Goal: Task Accomplishment & Management: Manage account settings

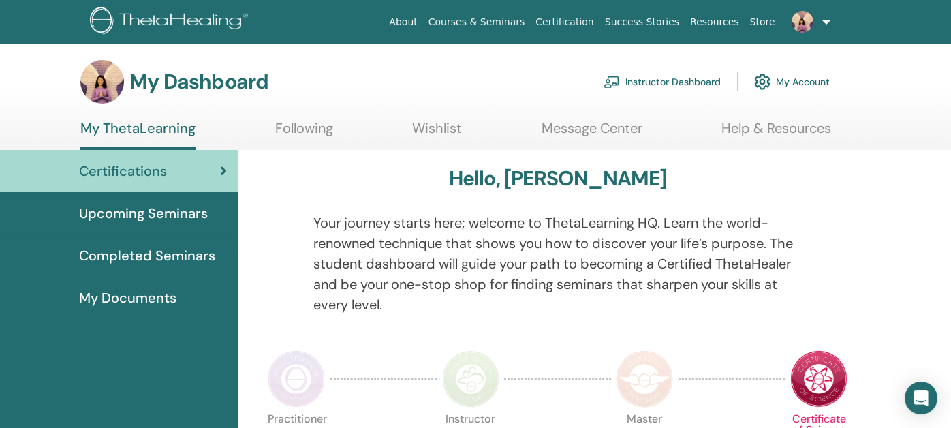
click at [647, 80] on link "Instructor Dashboard" at bounding box center [661, 82] width 117 height 30
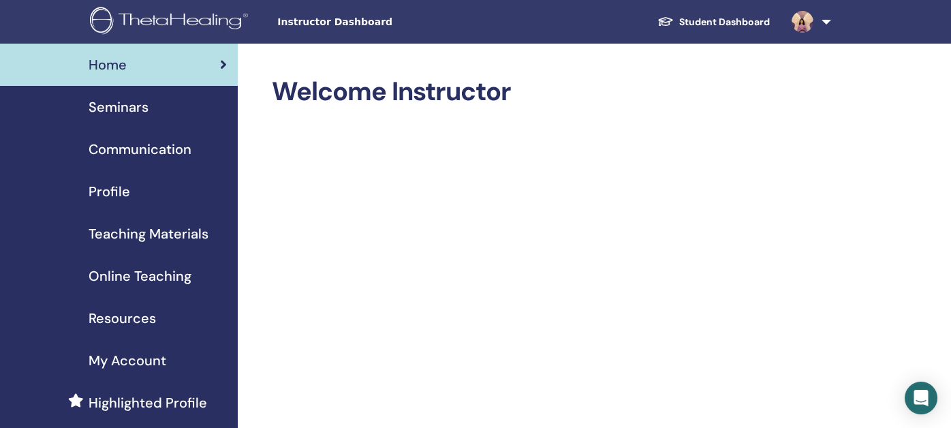
click at [124, 360] on span "My Account" at bounding box center [128, 360] width 78 height 20
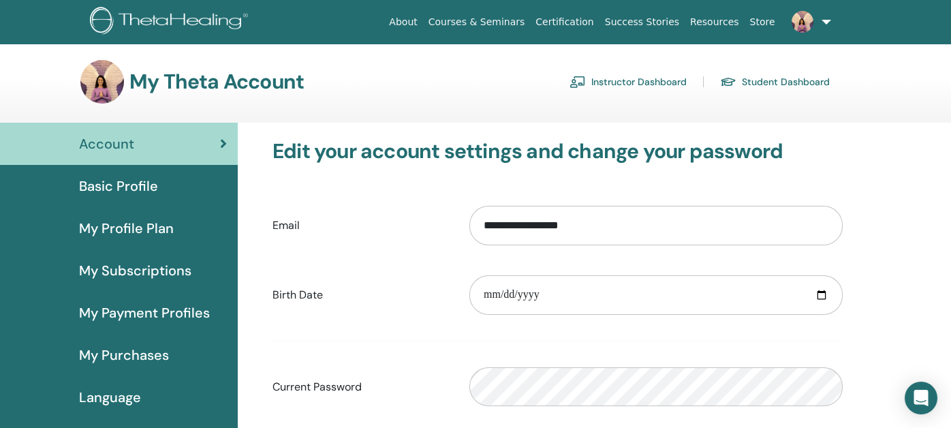
click at [654, 80] on link "Instructor Dashboard" at bounding box center [627, 82] width 117 height 22
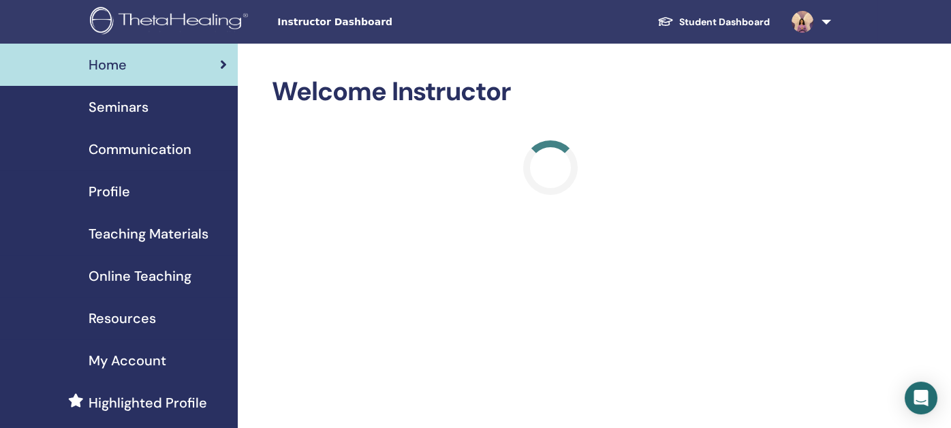
click at [121, 99] on span "Seminars" at bounding box center [119, 107] width 60 height 20
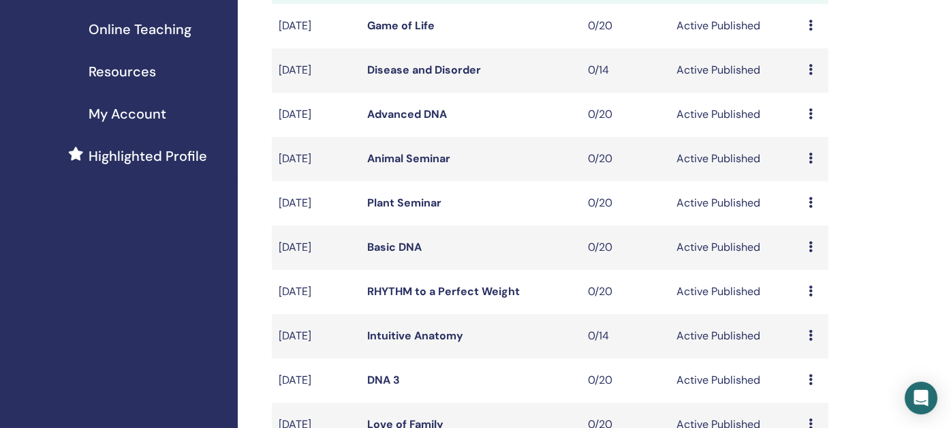
scroll to position [340, 0]
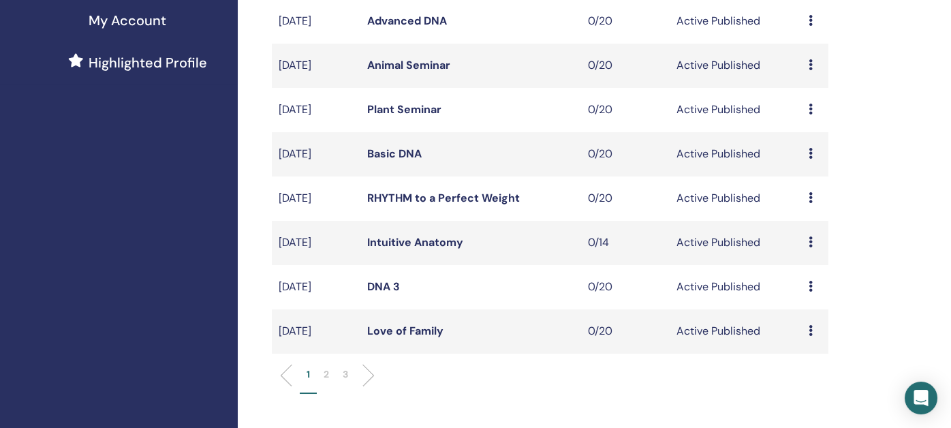
click at [325, 371] on p "2" at bounding box center [326, 374] width 5 height 14
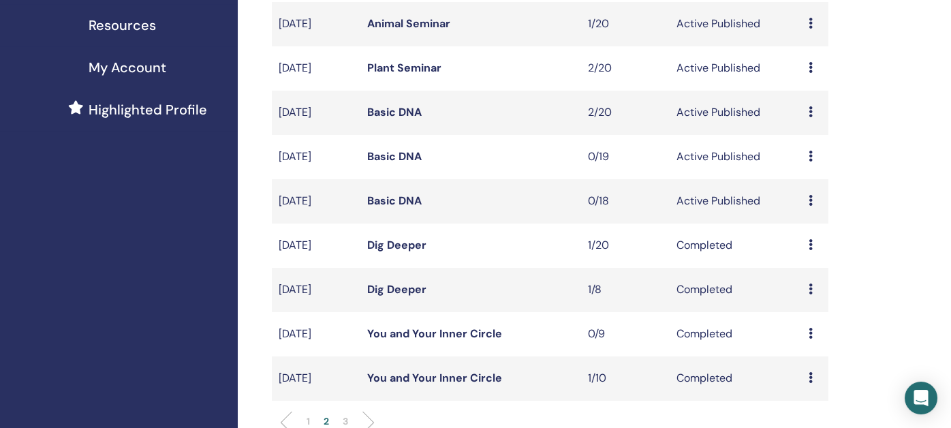
scroll to position [272, 0]
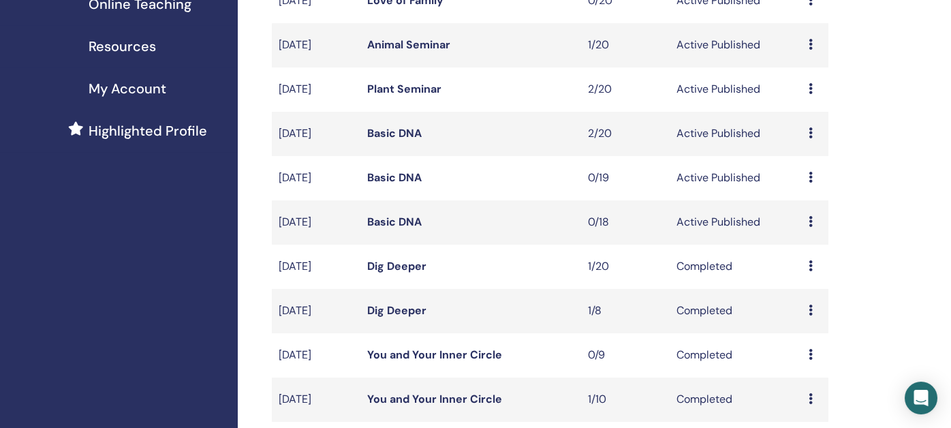
click at [810, 177] on icon at bounding box center [811, 177] width 4 height 11
click at [793, 246] on p "Cancel" at bounding box center [809, 250] width 52 height 16
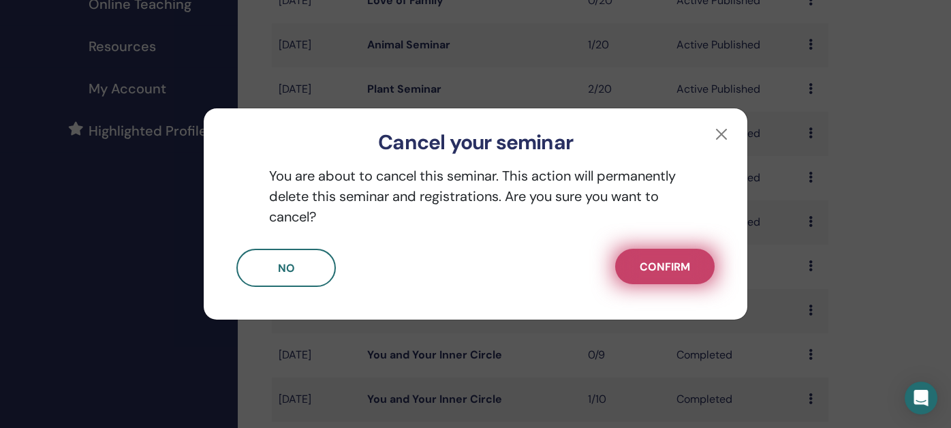
click at [667, 268] on span "Confirm" at bounding box center [665, 267] width 50 height 14
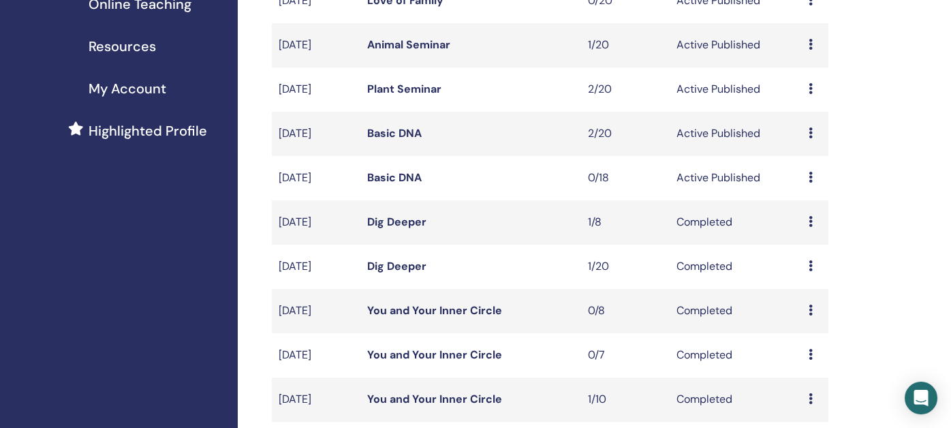
click at [809, 177] on icon at bounding box center [811, 177] width 4 height 11
click at [789, 248] on p "Cancel" at bounding box center [807, 250] width 52 height 16
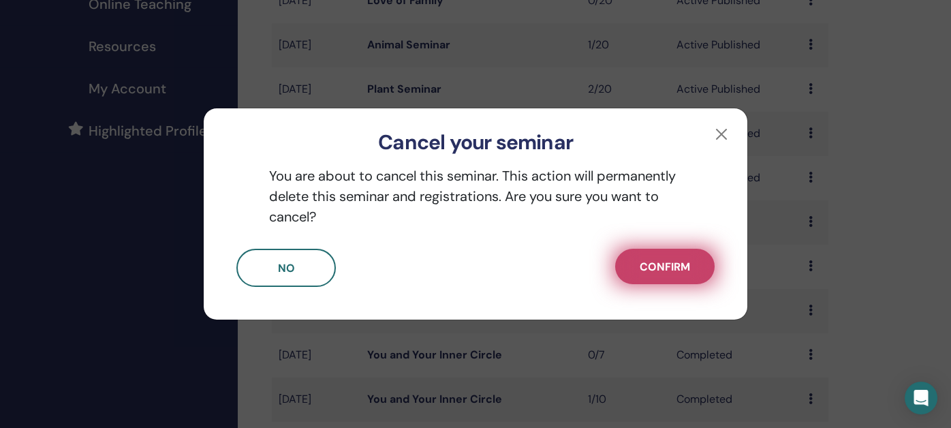
click at [661, 263] on span "Confirm" at bounding box center [665, 267] width 50 height 14
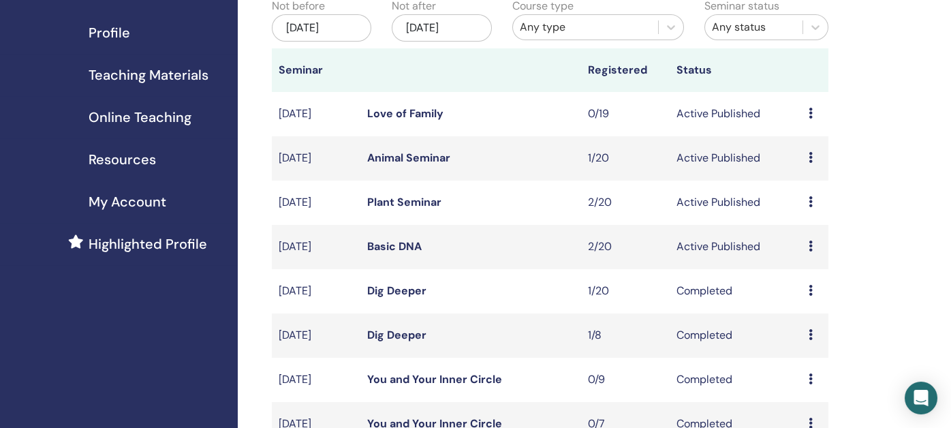
scroll to position [136, 0]
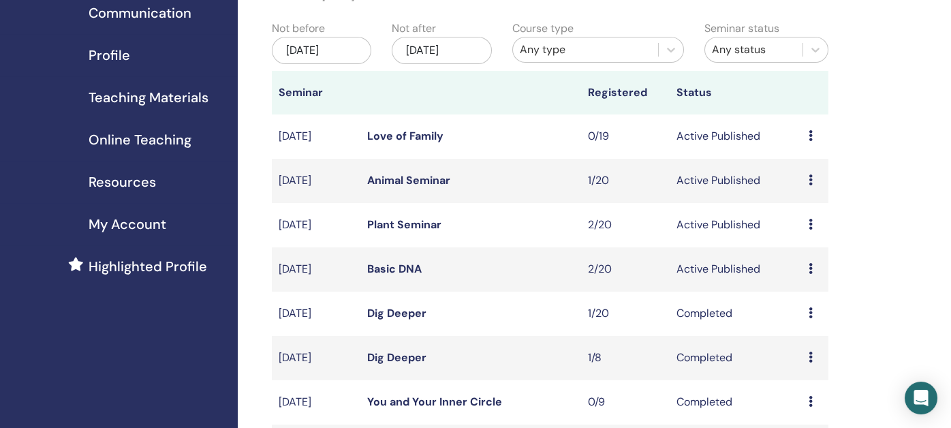
click at [392, 227] on link "Plant Seminar" at bounding box center [404, 224] width 74 height 14
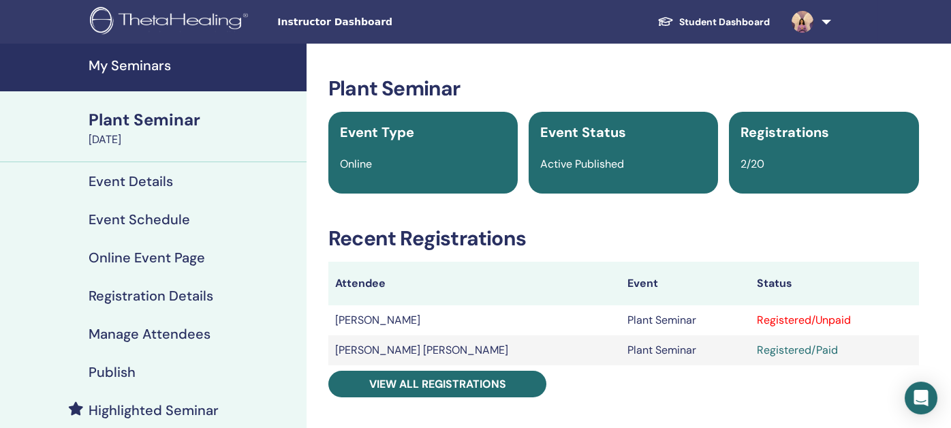
click at [131, 334] on h4 "Manage Attendees" at bounding box center [150, 334] width 122 height 16
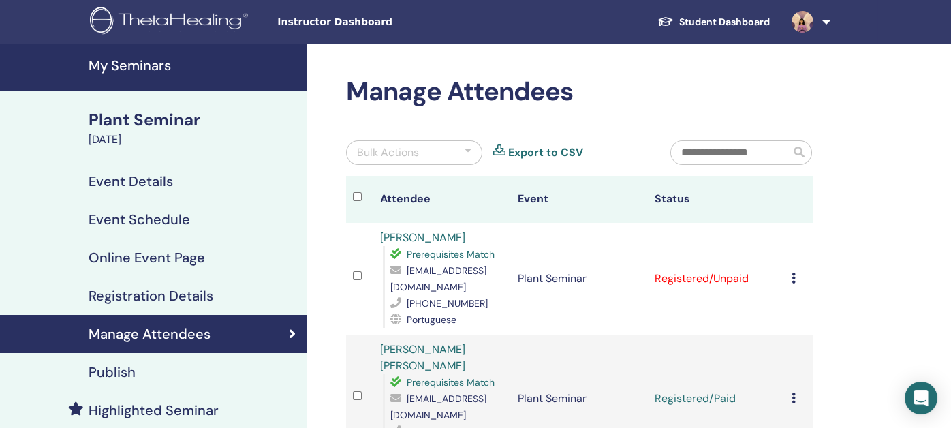
click at [795, 275] on icon at bounding box center [793, 277] width 4 height 11
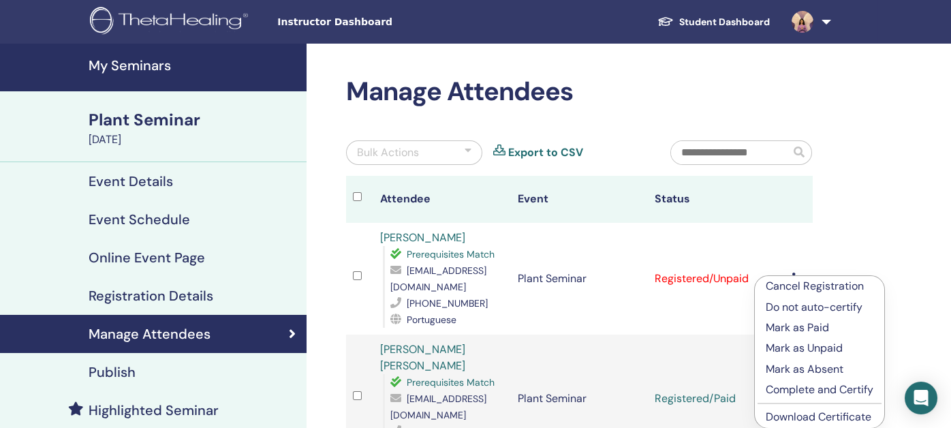
click at [775, 327] on p "Mark as Paid" at bounding box center [820, 327] width 108 height 16
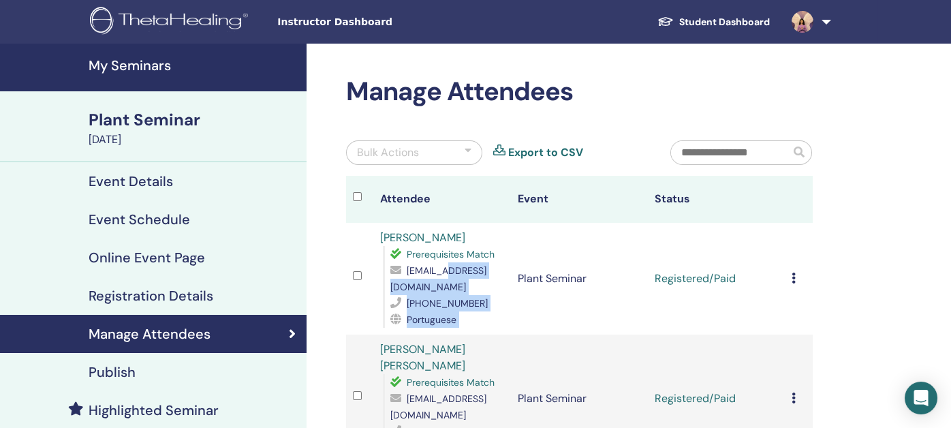
drag, startPoint x: 520, startPoint y: 286, endPoint x: 439, endPoint y: 289, distance: 81.1
click at [430, 289] on tr "Fernanda Rodrigues Prerequisites Match fernandajudo@yahoo.com.br +5511966477382…" at bounding box center [579, 279] width 467 height 112
drag, startPoint x: 541, startPoint y: 314, endPoint x: 403, endPoint y: 281, distance: 141.6
click at [541, 313] on td "Plant Seminar" at bounding box center [579, 279] width 137 height 112
drag, startPoint x: 390, startPoint y: 285, endPoint x: 516, endPoint y: 287, distance: 125.4
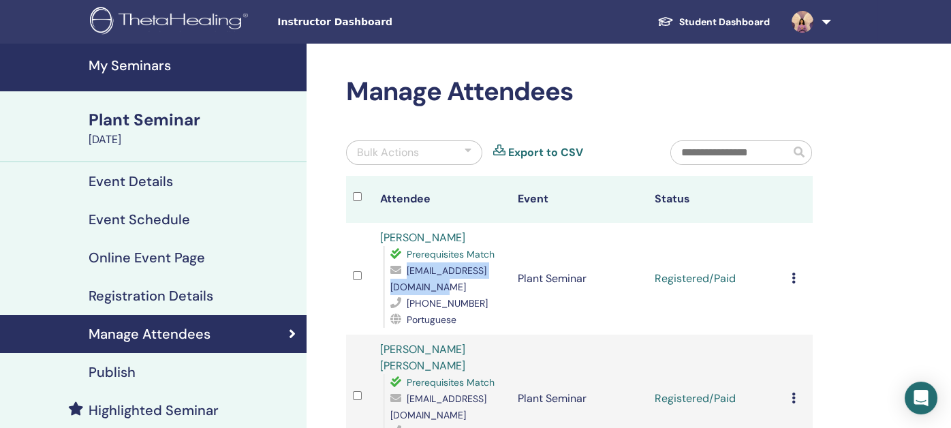
click at [486, 287] on span "[EMAIL_ADDRESS][DOMAIN_NAME]" at bounding box center [438, 278] width 96 height 29
copy span "[EMAIL_ADDRESS][DOMAIN_NAME]"
